Goal: Information Seeking & Learning: Check status

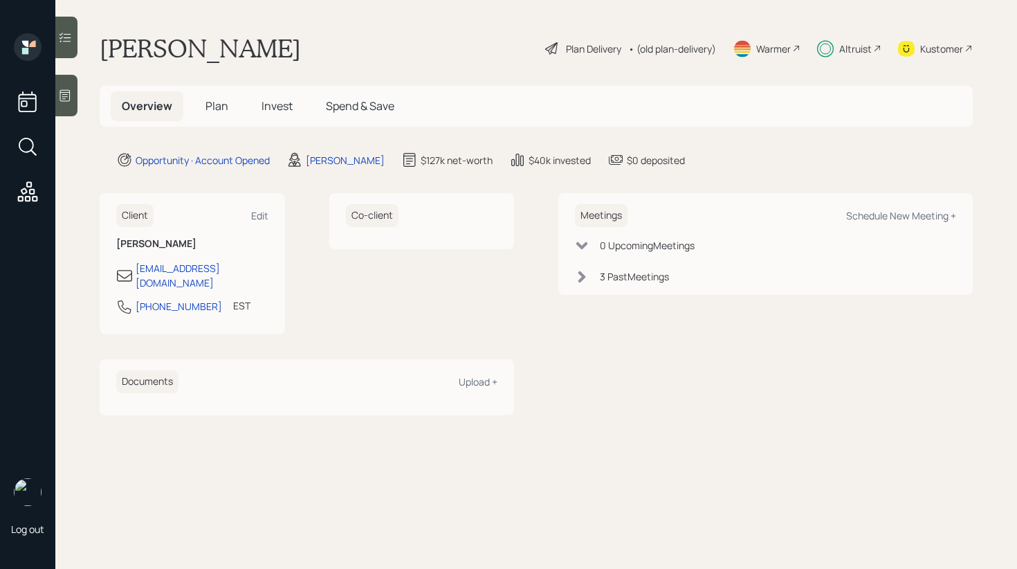
click at [262, 109] on span "Invest" at bounding box center [277, 105] width 31 height 15
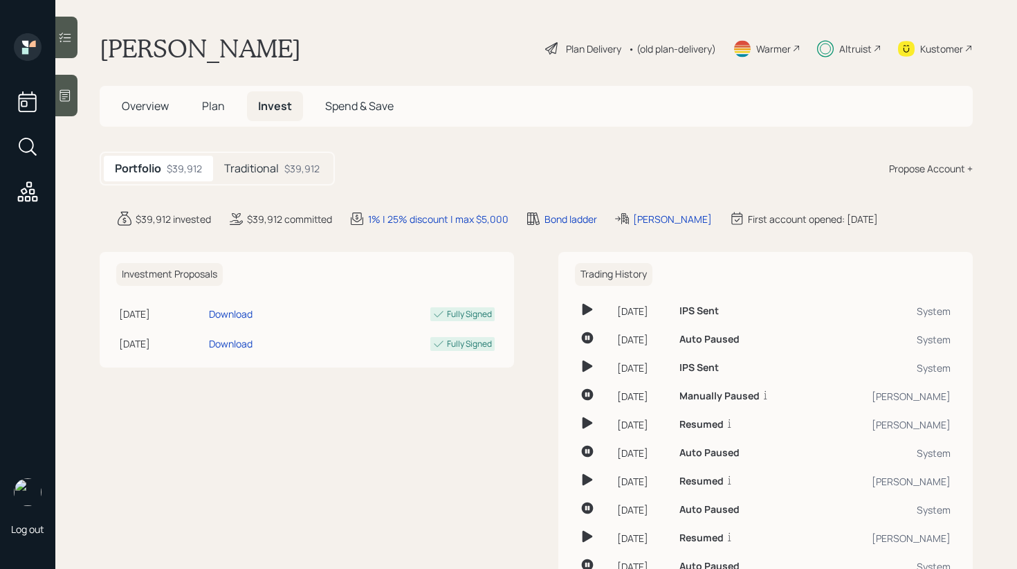
click at [284, 183] on div "Portfolio $39,912 Traditional $39,912" at bounding box center [217, 169] width 235 height 34
click at [287, 167] on div "$39,912" at bounding box center [301, 168] width 35 height 15
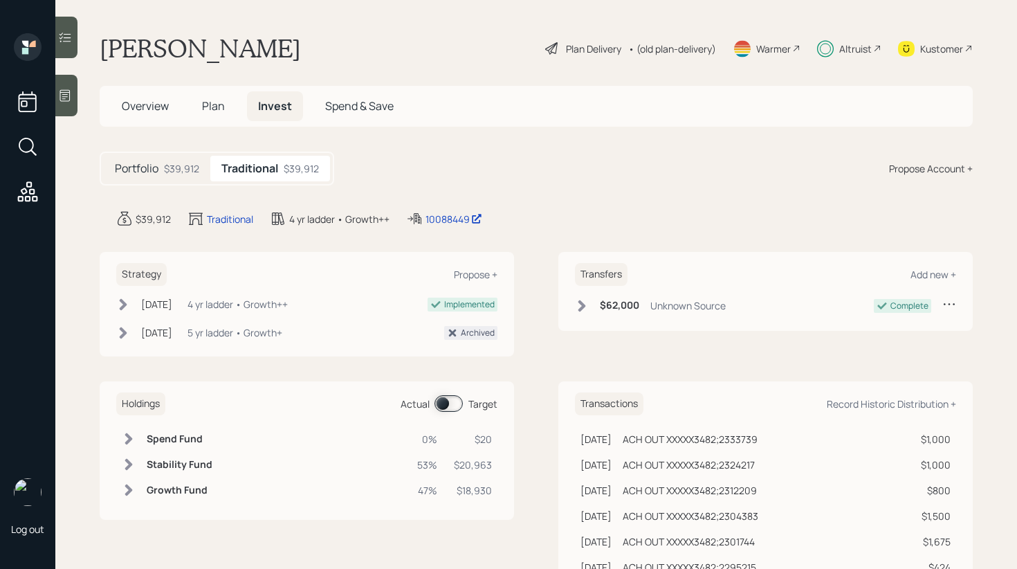
click at [74, 49] on div at bounding box center [66, 38] width 22 height 42
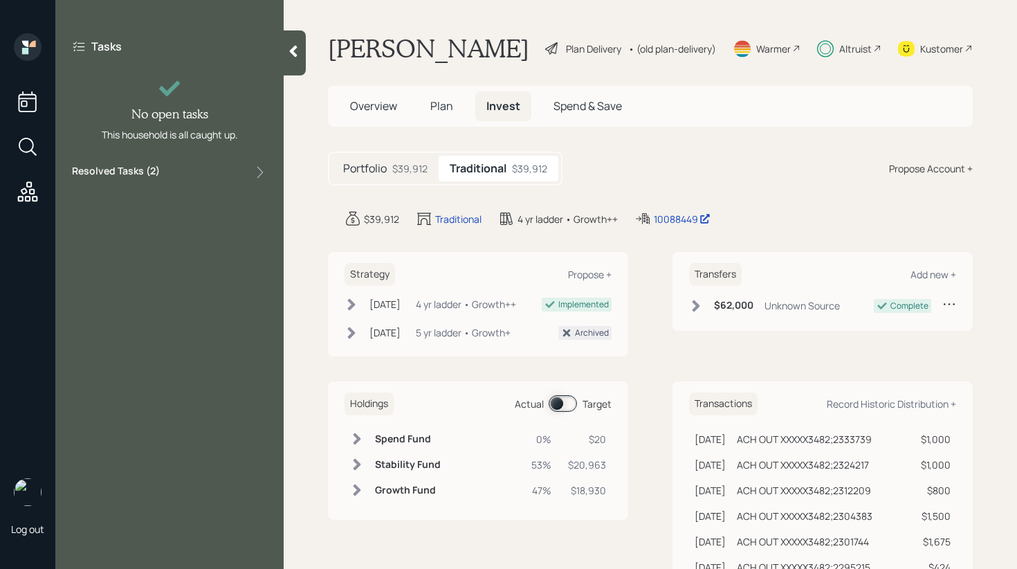
click at [220, 178] on div "Resolved Tasks ( 2 )" at bounding box center [169, 172] width 195 height 17
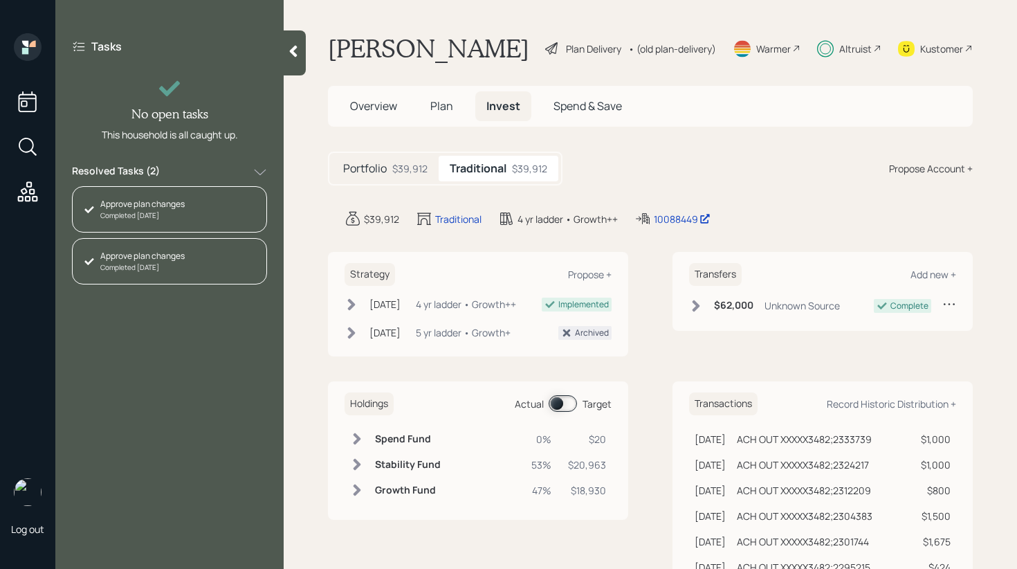
click at [220, 178] on div "Resolved Tasks ( 2 )" at bounding box center [169, 172] width 195 height 17
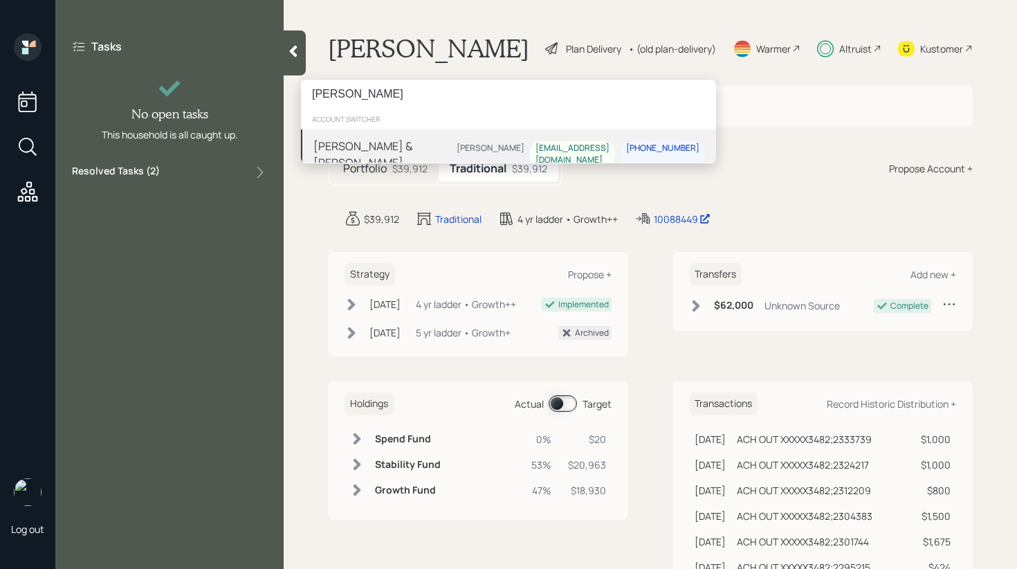
type input "John Mullins"
click at [361, 146] on div "Julie & John Mullins" at bounding box center [383, 154] width 138 height 33
